Goal: Transaction & Acquisition: Purchase product/service

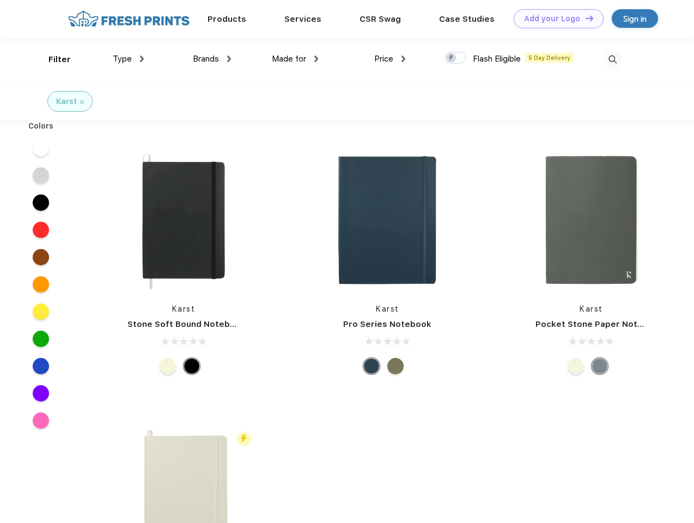
click at [554, 19] on link "Add your Logo Design Tool" at bounding box center [558, 18] width 90 height 19
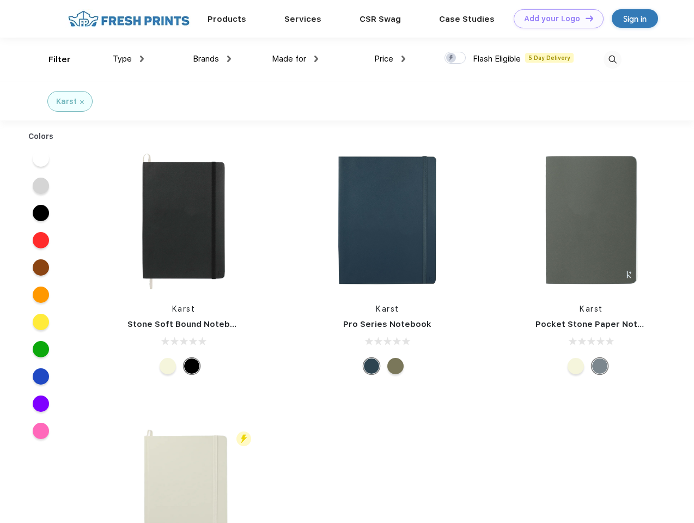
click at [0, 0] on div "Design Tool" at bounding box center [0, 0] width 0 height 0
click at [584, 18] on link "Add your Logo Design Tool" at bounding box center [558, 18] width 90 height 19
click at [52, 59] on div "Filter" at bounding box center [59, 59] width 22 height 13
click at [128, 59] on span "Type" at bounding box center [122, 59] width 19 height 10
click at [212, 59] on span "Brands" at bounding box center [206, 59] width 26 height 10
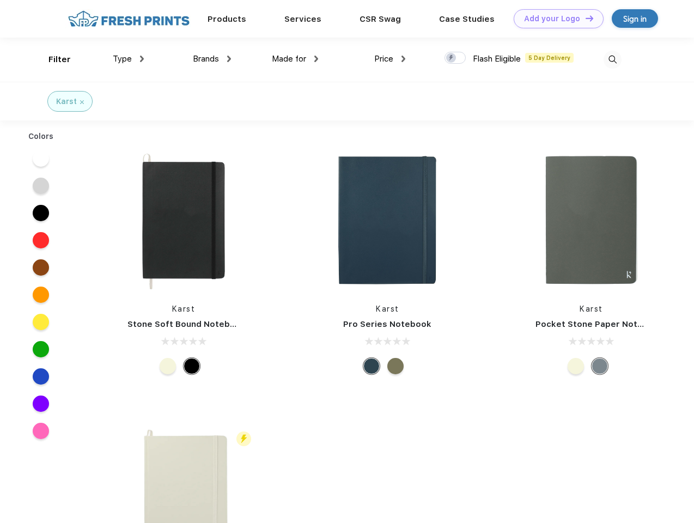
click at [295, 59] on span "Made for" at bounding box center [289, 59] width 34 height 10
click at [390, 59] on span "Price" at bounding box center [383, 59] width 19 height 10
click at [455, 58] on div at bounding box center [454, 58] width 21 height 12
click at [451, 58] on input "checkbox" at bounding box center [447, 54] width 7 height 7
click at [612, 59] on img at bounding box center [612, 60] width 18 height 18
